Goal: Task Accomplishment & Management: Manage account settings

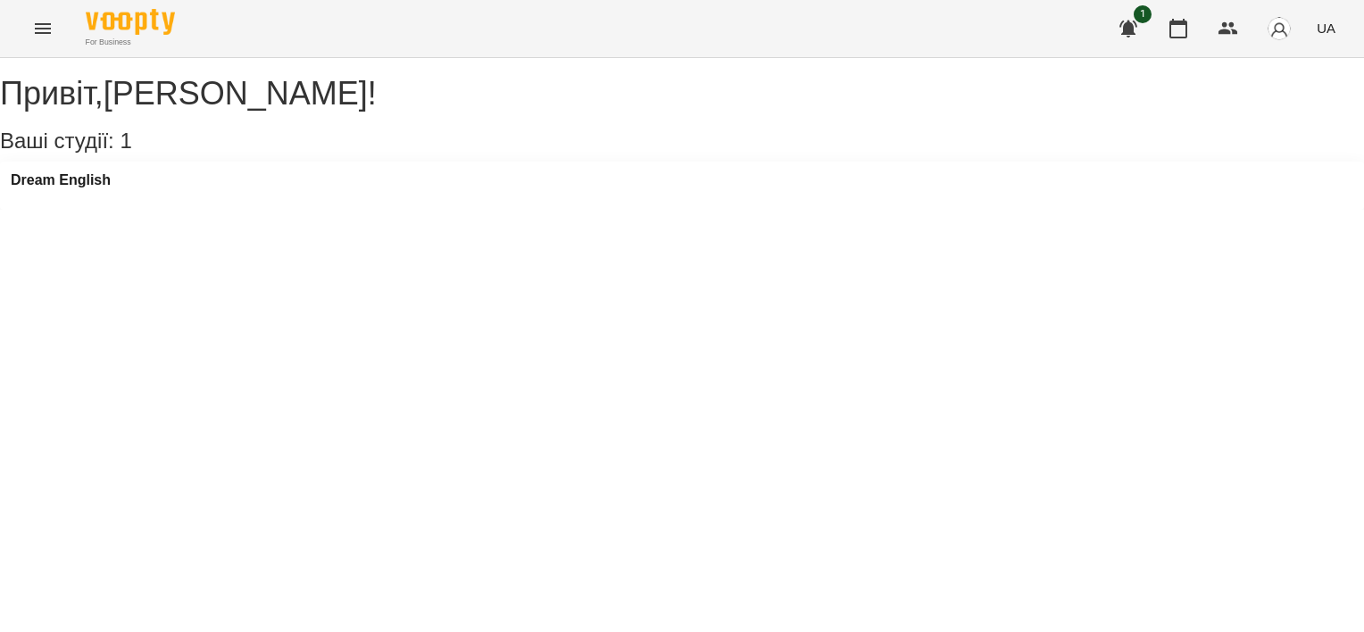
click at [85, 199] on div "Dream English" at bounding box center [61, 185] width 100 height 27
click at [85, 188] on h3 "Dream English" at bounding box center [61, 180] width 100 height 16
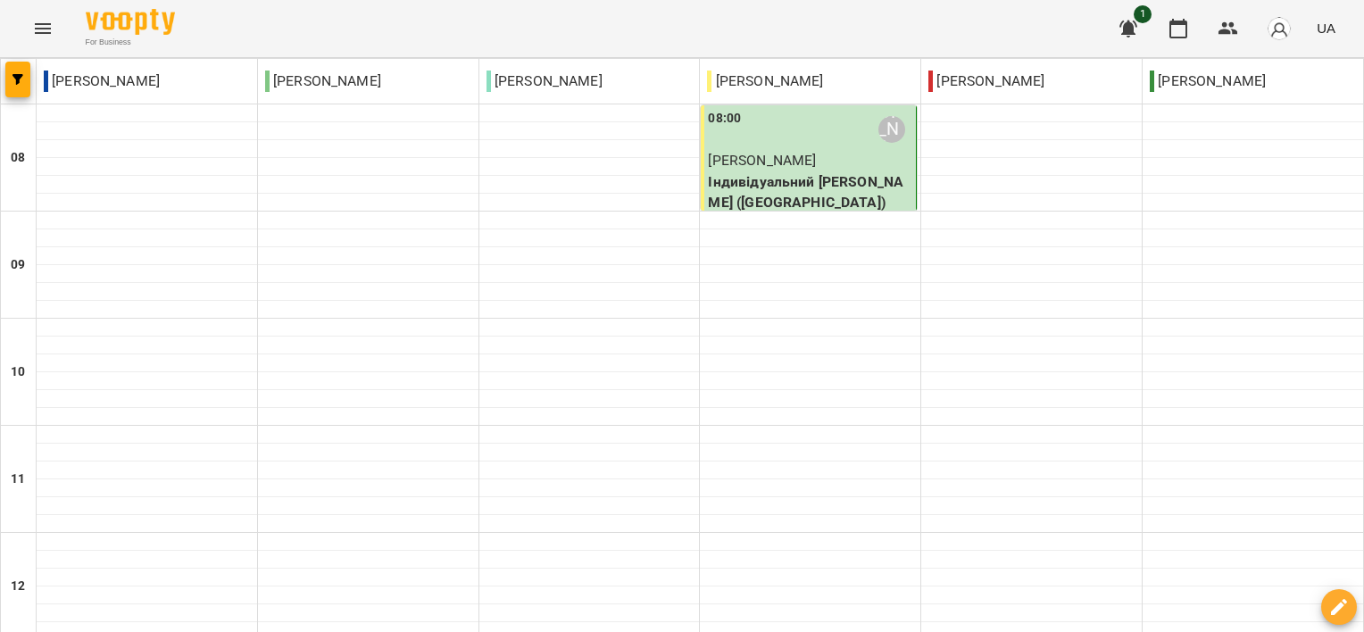
type input "**********"
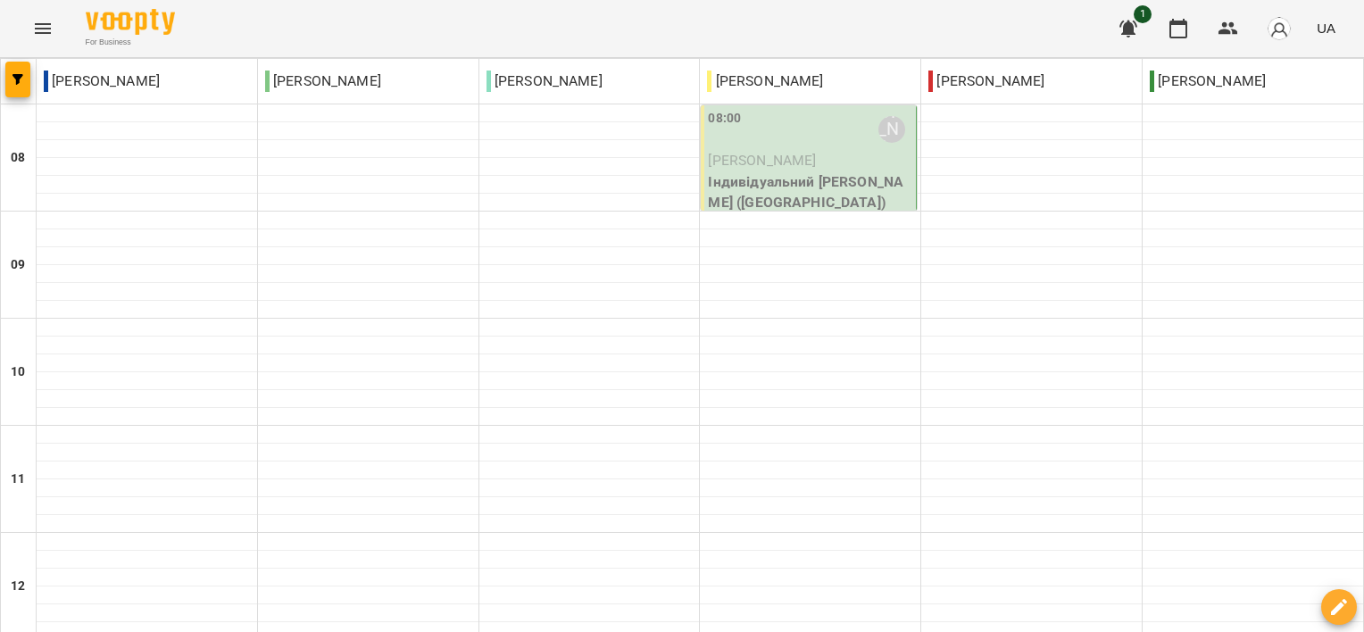
click at [792, 109] on div "08:00 [PERSON_NAME]" at bounding box center [810, 129] width 204 height 41
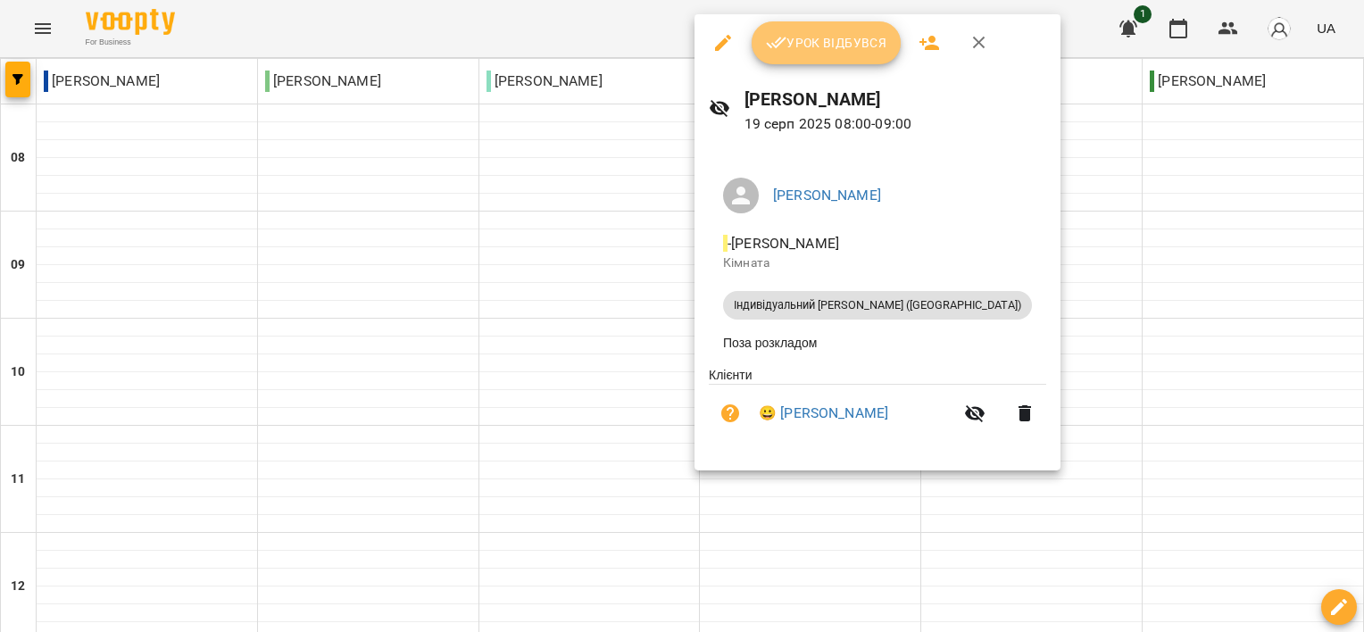
click at [796, 46] on span "Урок відбувся" at bounding box center [826, 42] width 121 height 21
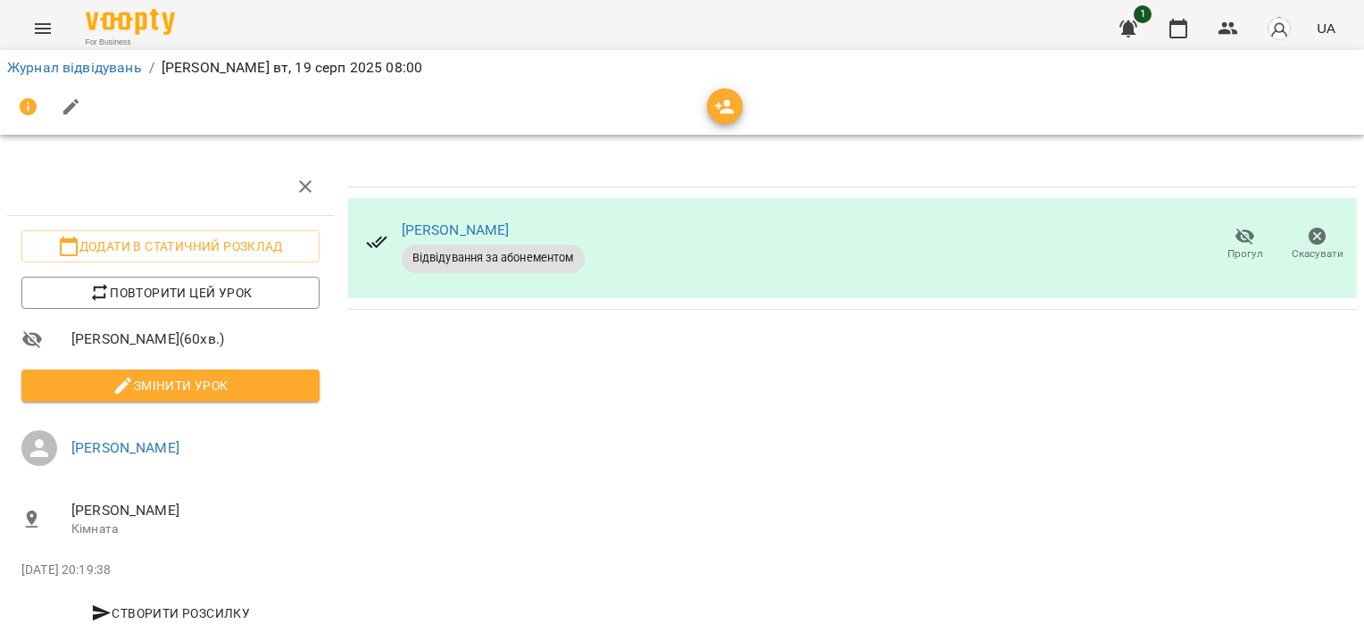
click at [596, 402] on div "[PERSON_NAME] Відвідування за абонементом [PERSON_NAME]" at bounding box center [852, 401] width 1023 height 500
click at [1132, 9] on button "button" at bounding box center [1128, 28] width 43 height 43
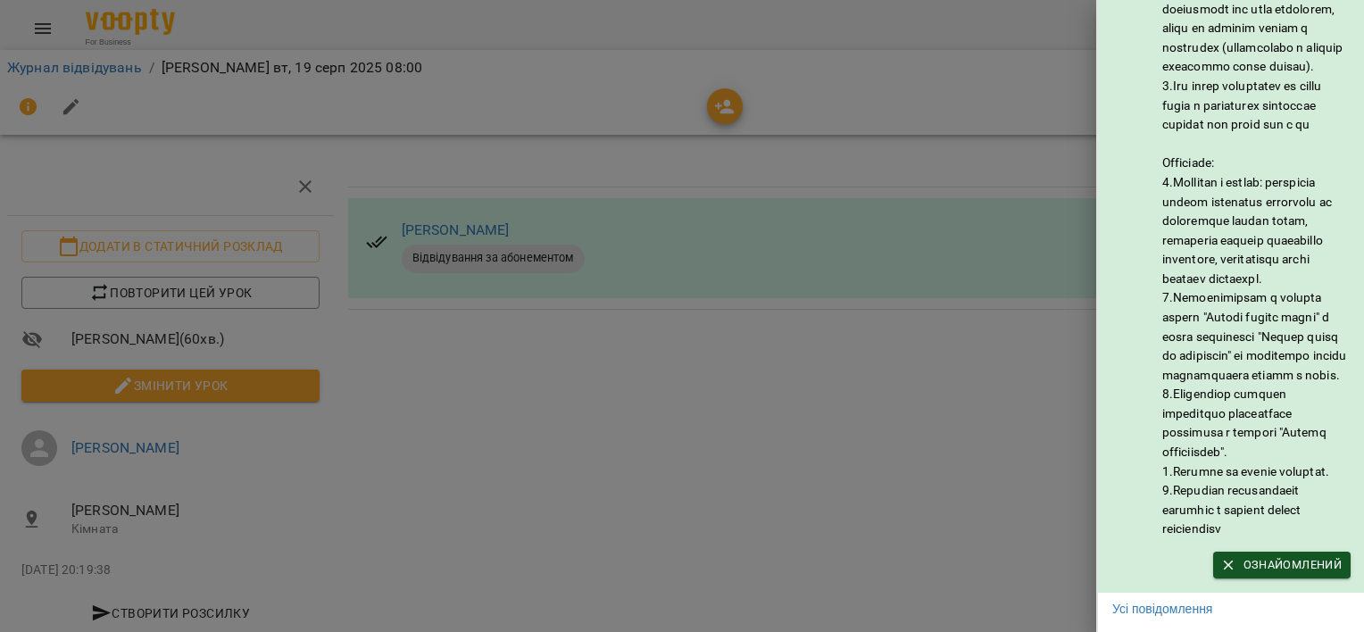
scroll to position [154, 0]
click at [1253, 555] on span "Ознайомлений" at bounding box center [1282, 565] width 120 height 20
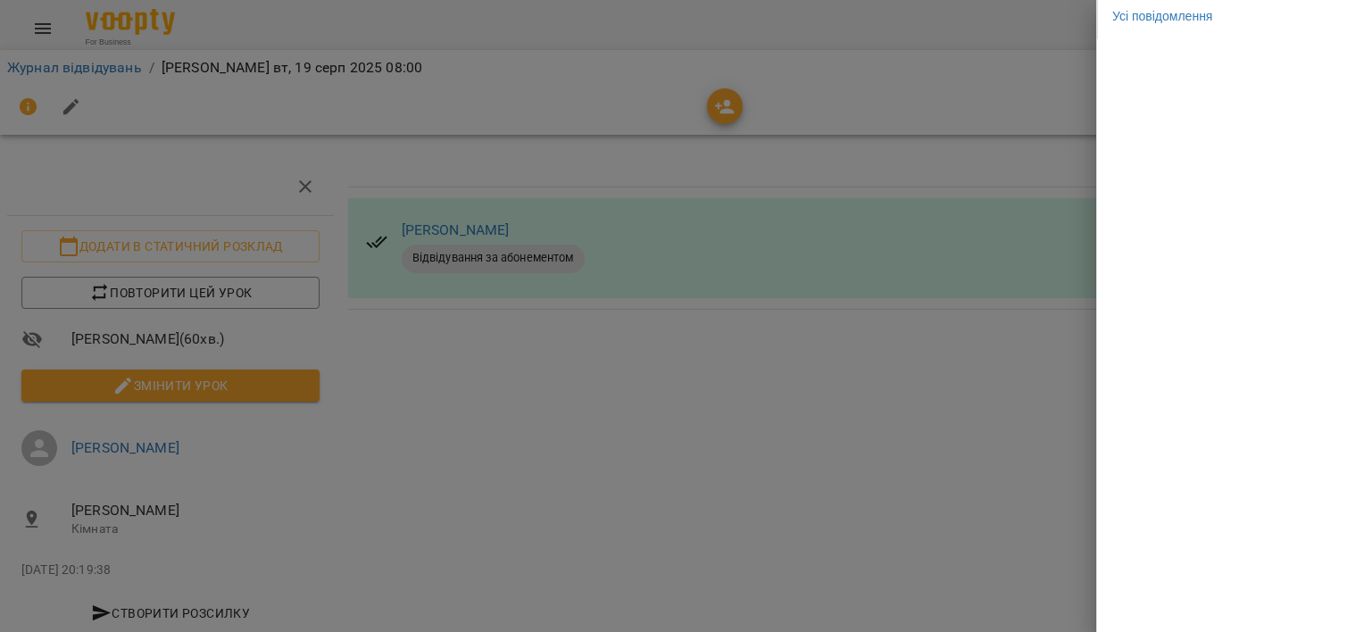
scroll to position [0, 0]
click at [664, 394] on div at bounding box center [682, 316] width 1364 height 632
